Goal: Task Accomplishment & Management: Use online tool/utility

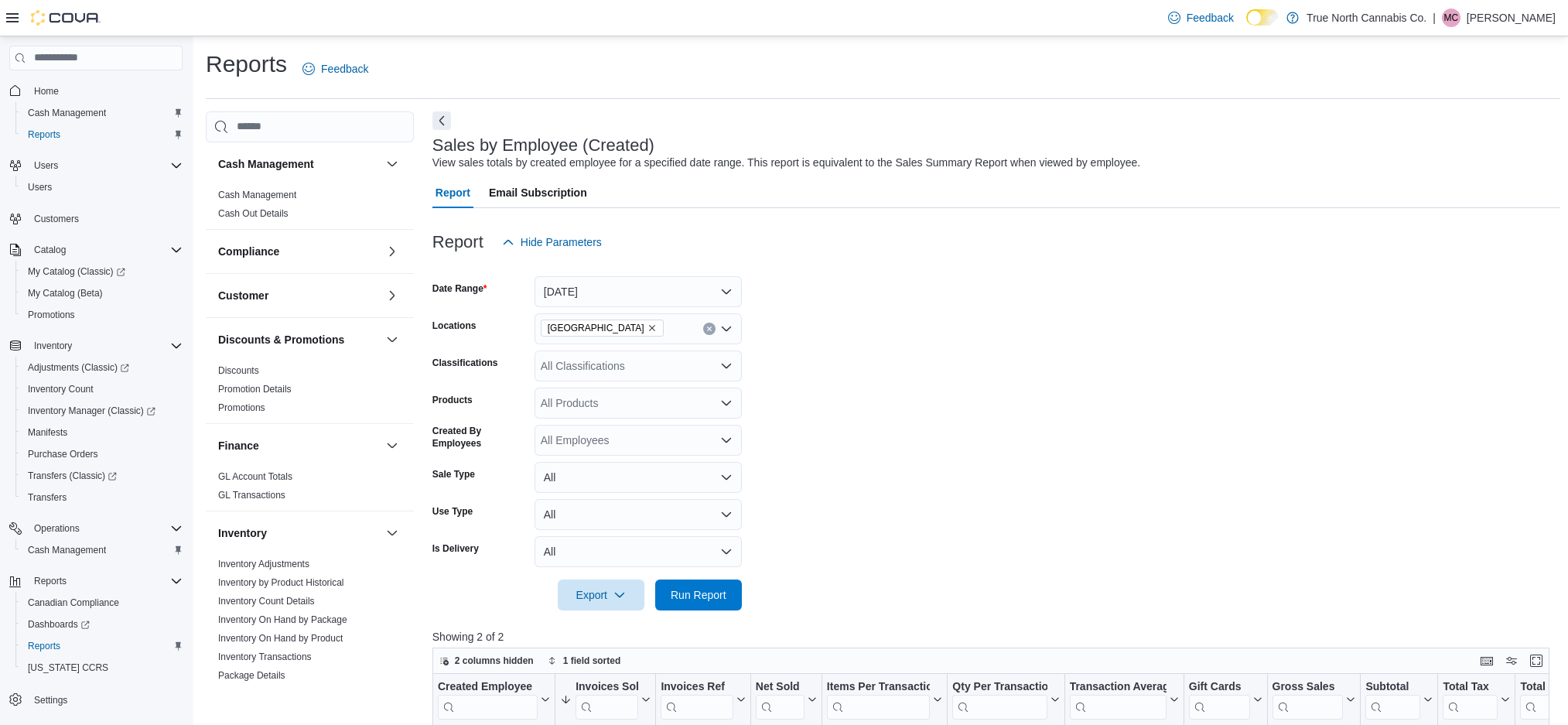
scroll to position [145, 0]
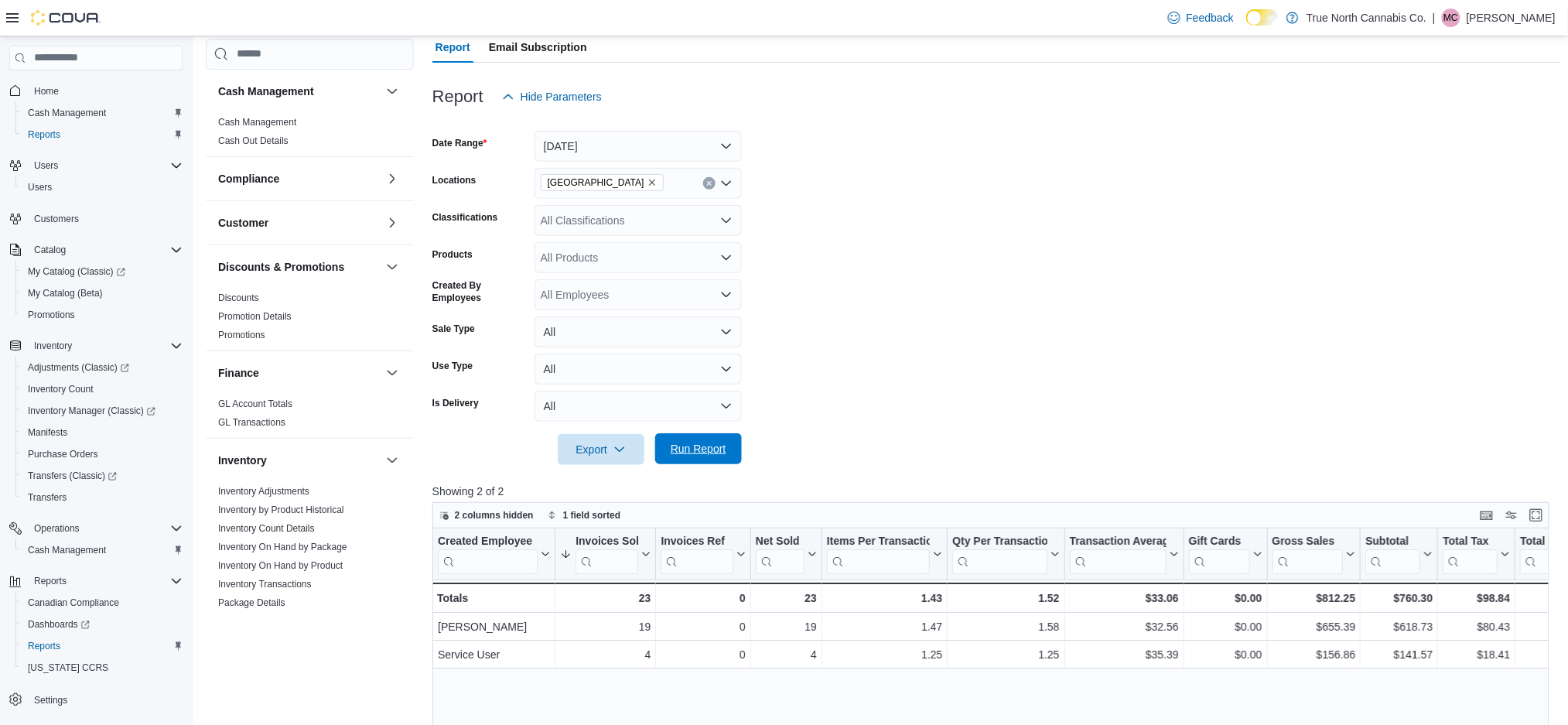
click at [691, 446] on span "Run Report" at bounding box center [698, 448] width 56 height 16
click at [690, 444] on span "Run Report" at bounding box center [698, 449] width 56 height 16
click at [689, 437] on span "Run Report" at bounding box center [698, 448] width 68 height 31
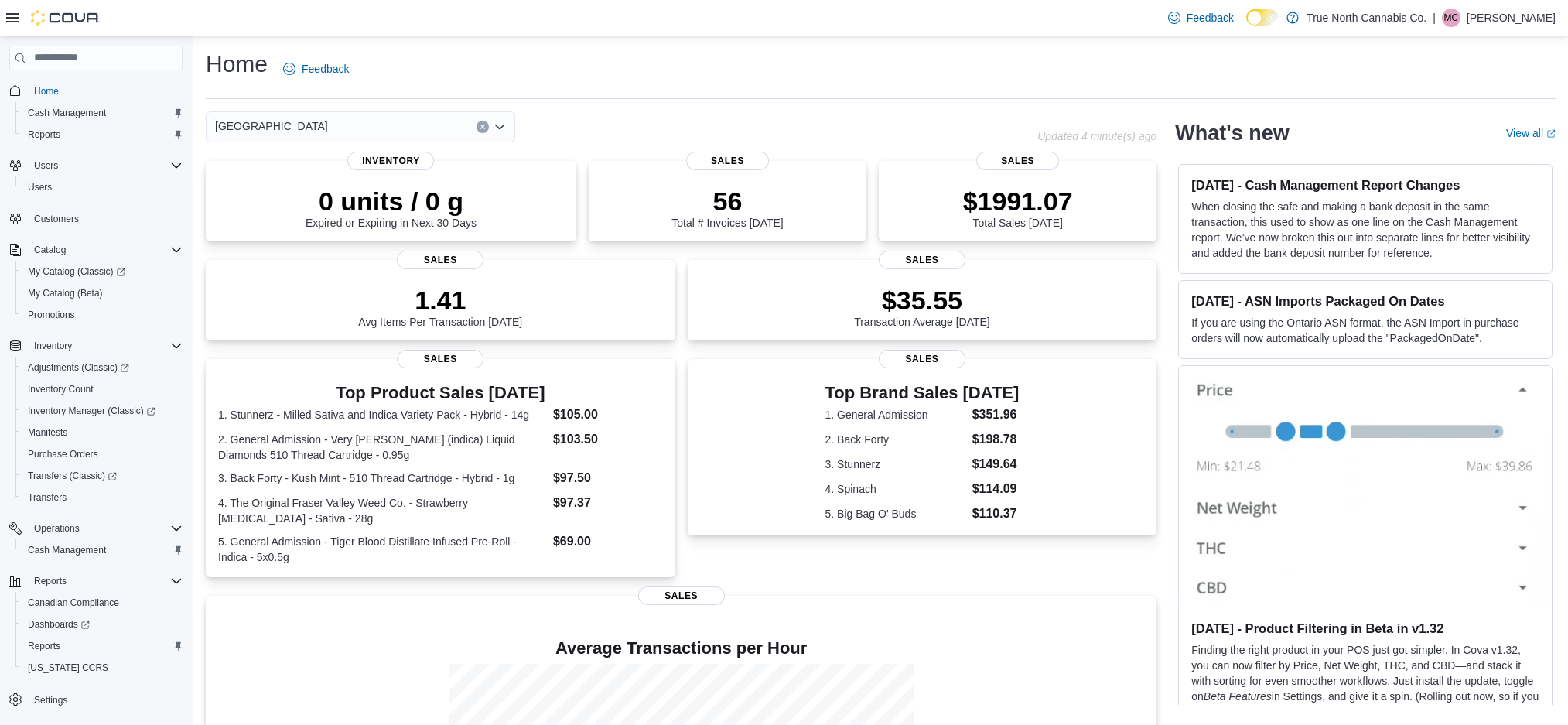
scroll to position [198, 0]
